Goal: Task Accomplishment & Management: Use online tool/utility

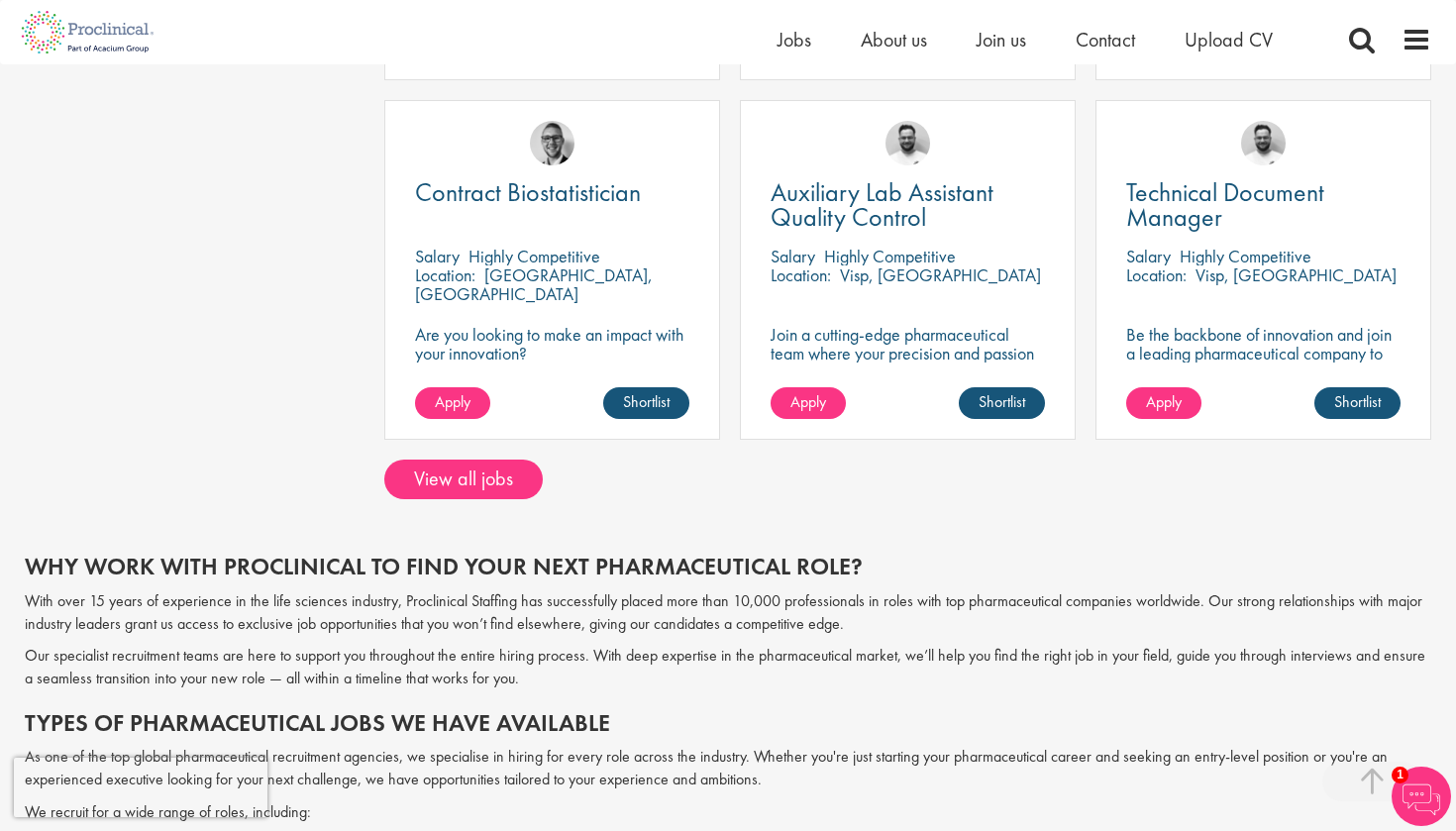
scroll to position [1475, 0]
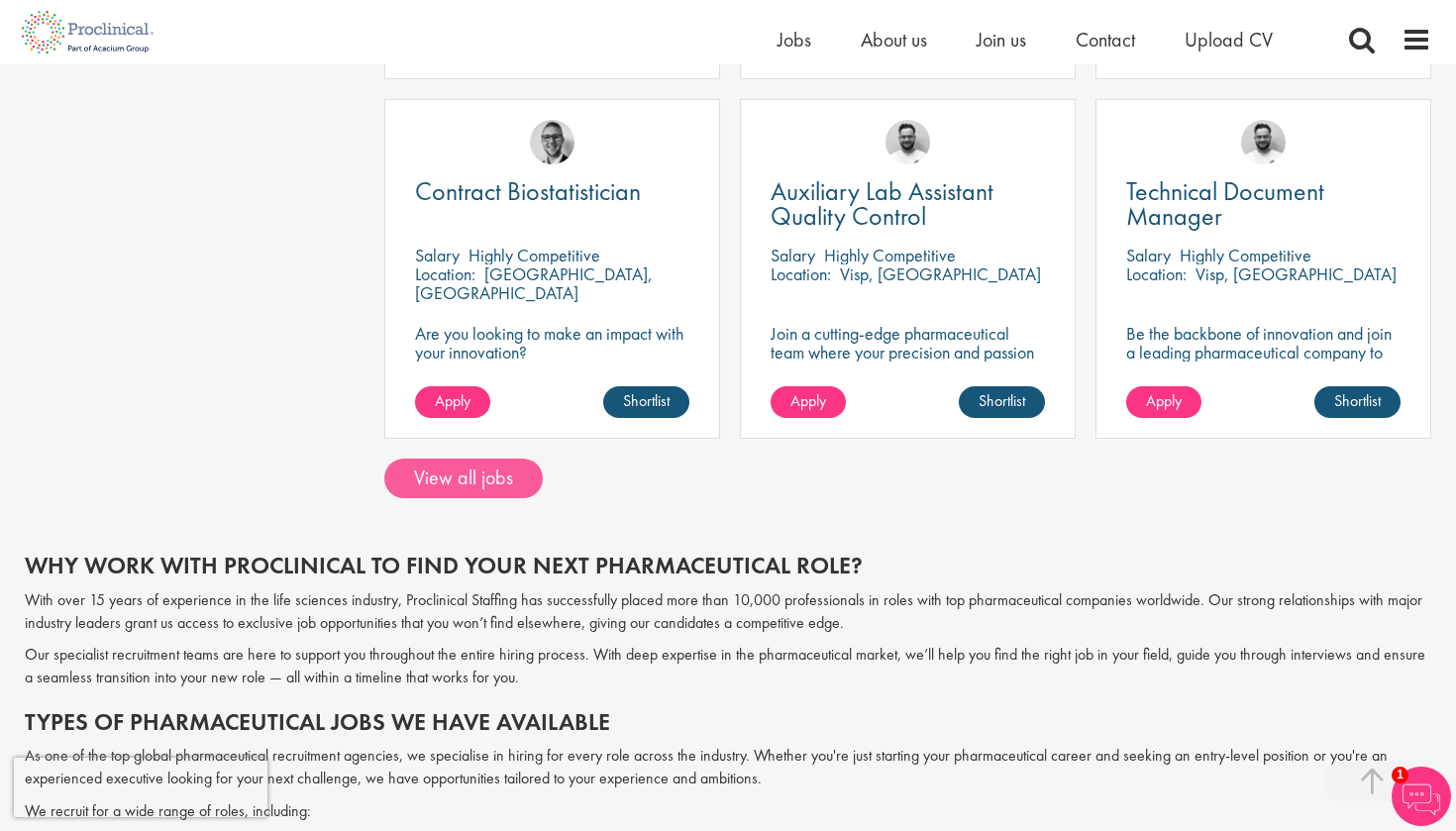
click at [497, 474] on link "View all jobs" at bounding box center [464, 478] width 158 height 40
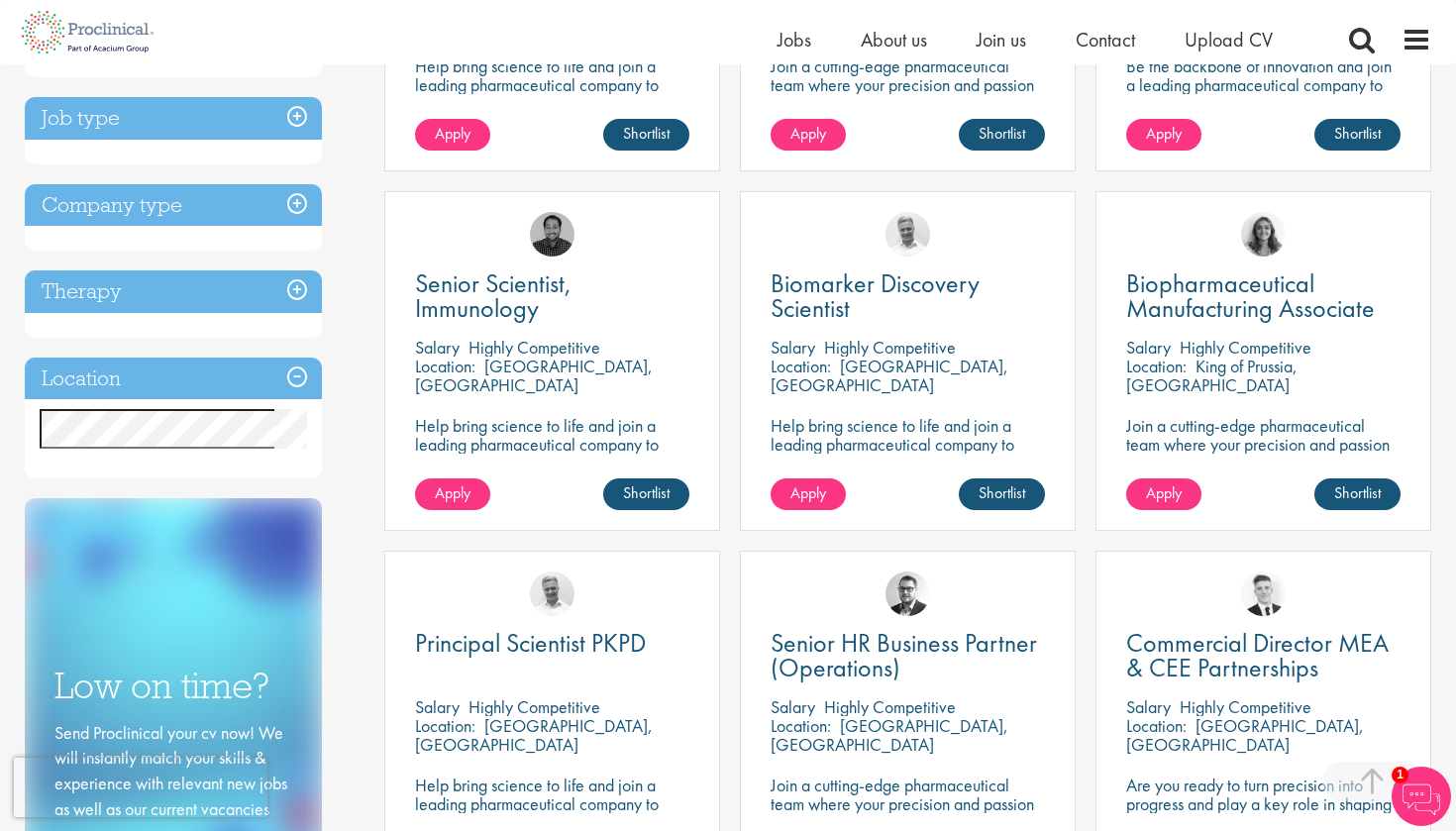
scroll to position [616, 0]
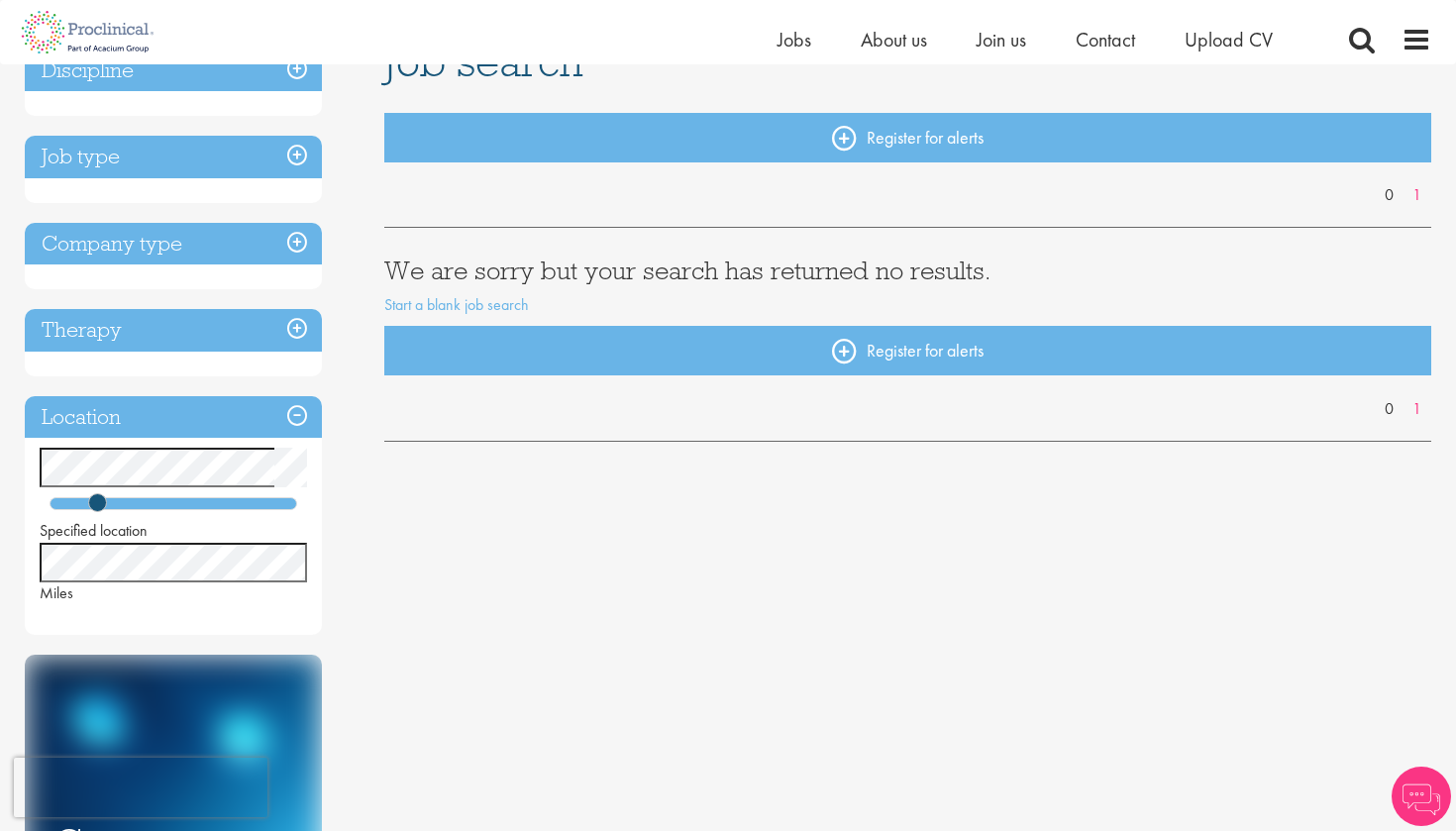
scroll to position [171, 0]
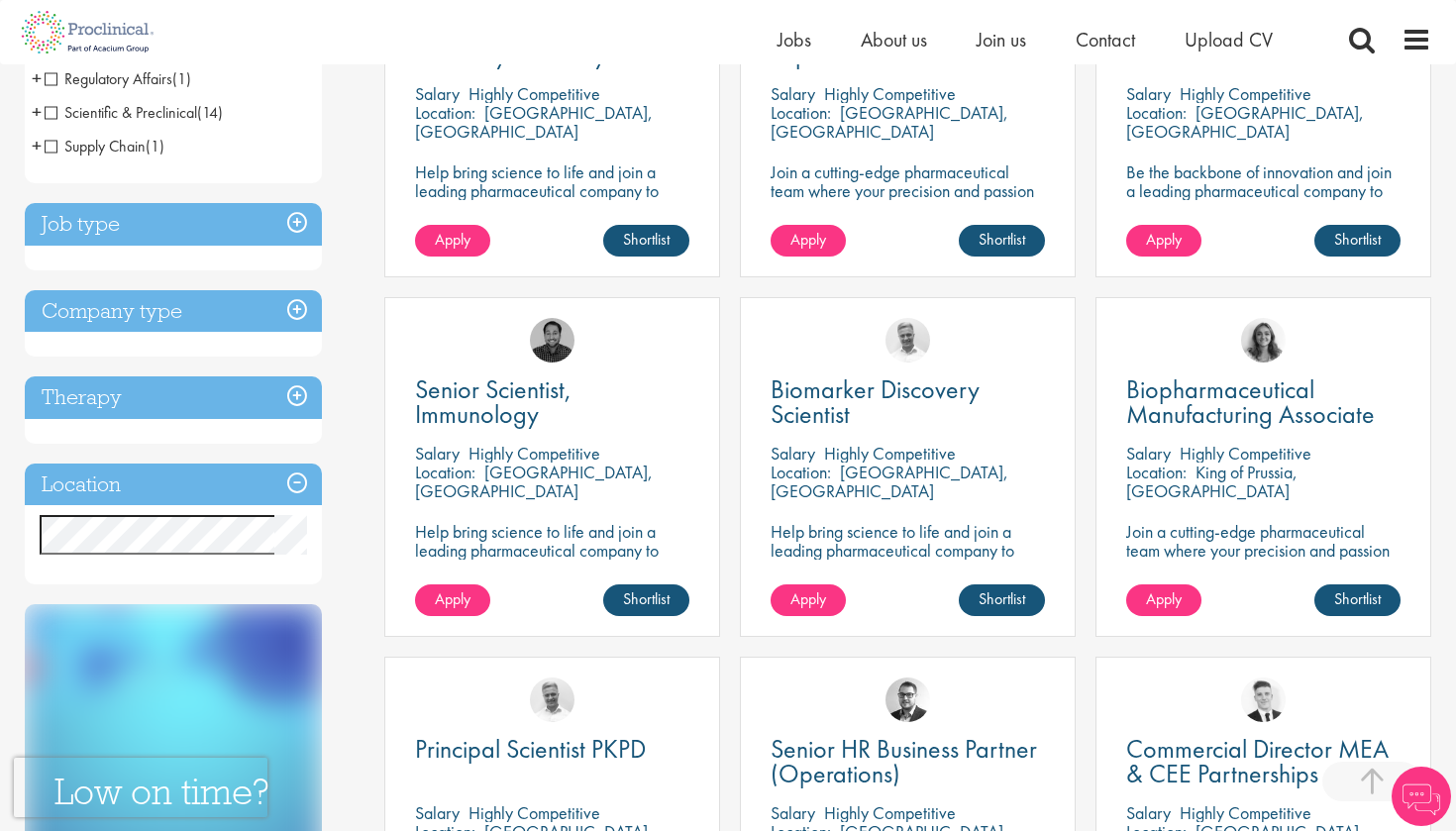
scroll to position [510, 0]
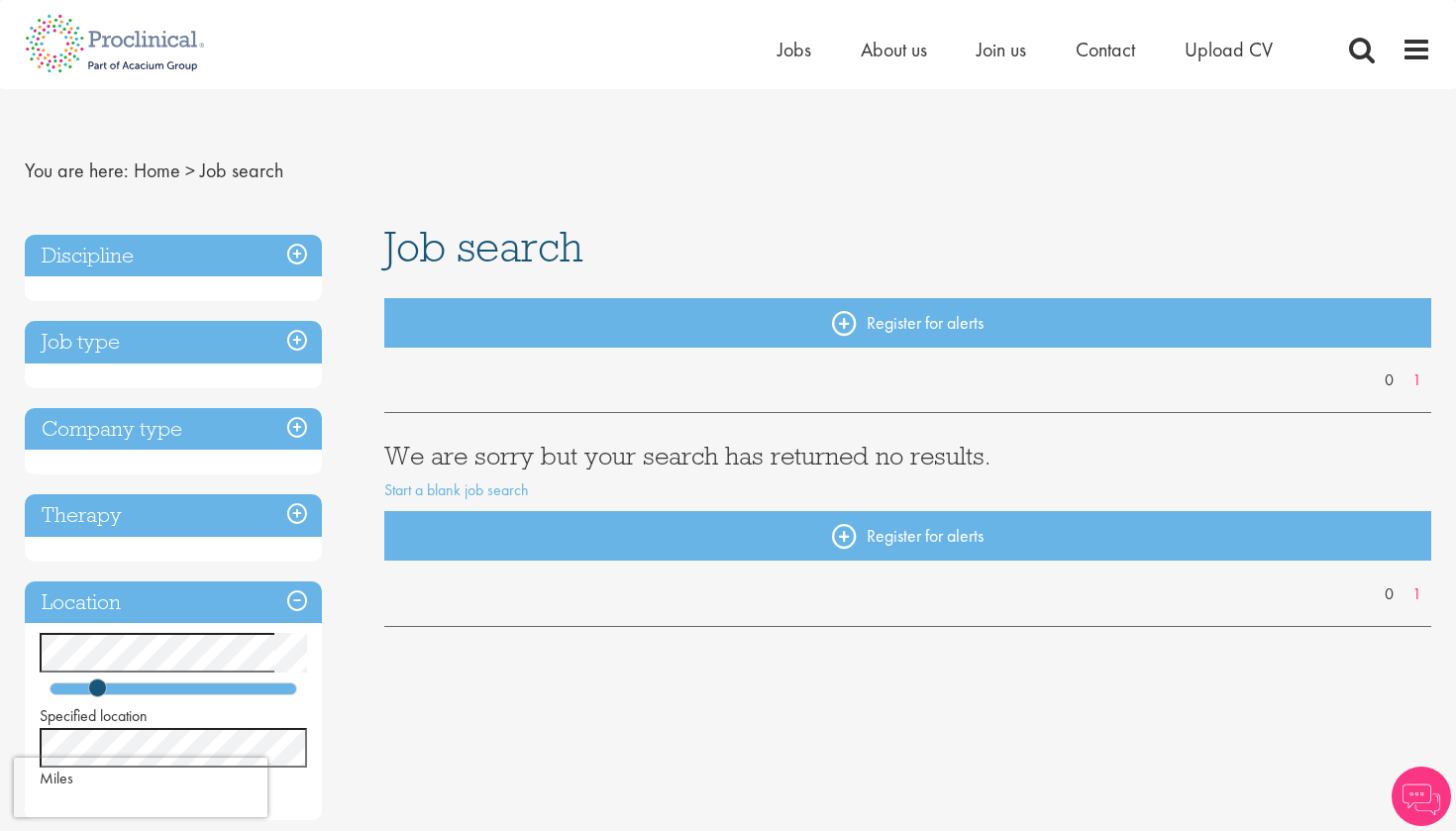
scroll to position [15, 0]
